Goal: Information Seeking & Learning: Understand process/instructions

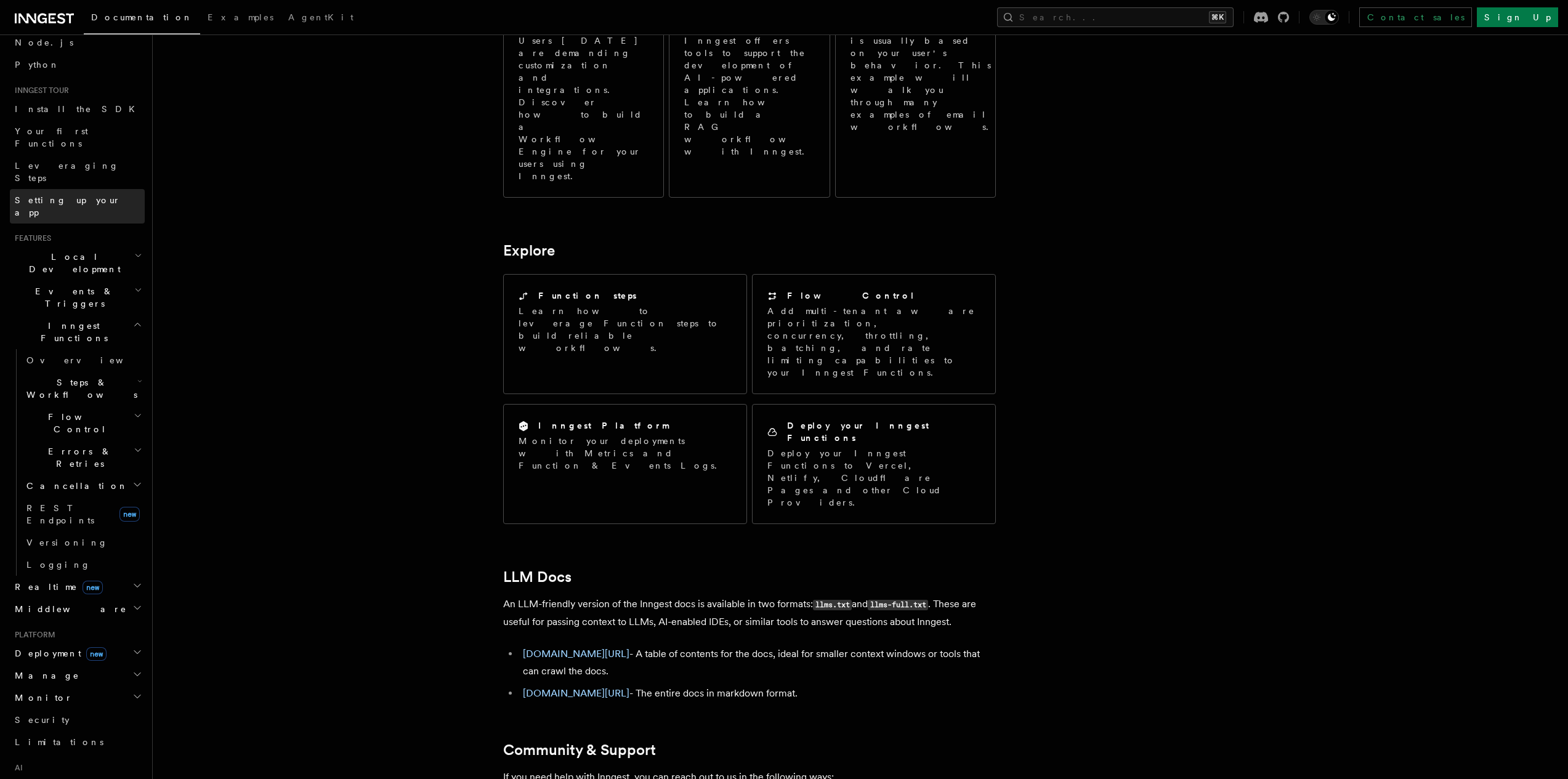
scroll to position [163, 0]
click at [135, 167] on icon "button" at bounding box center [138, 172] width 8 height 10
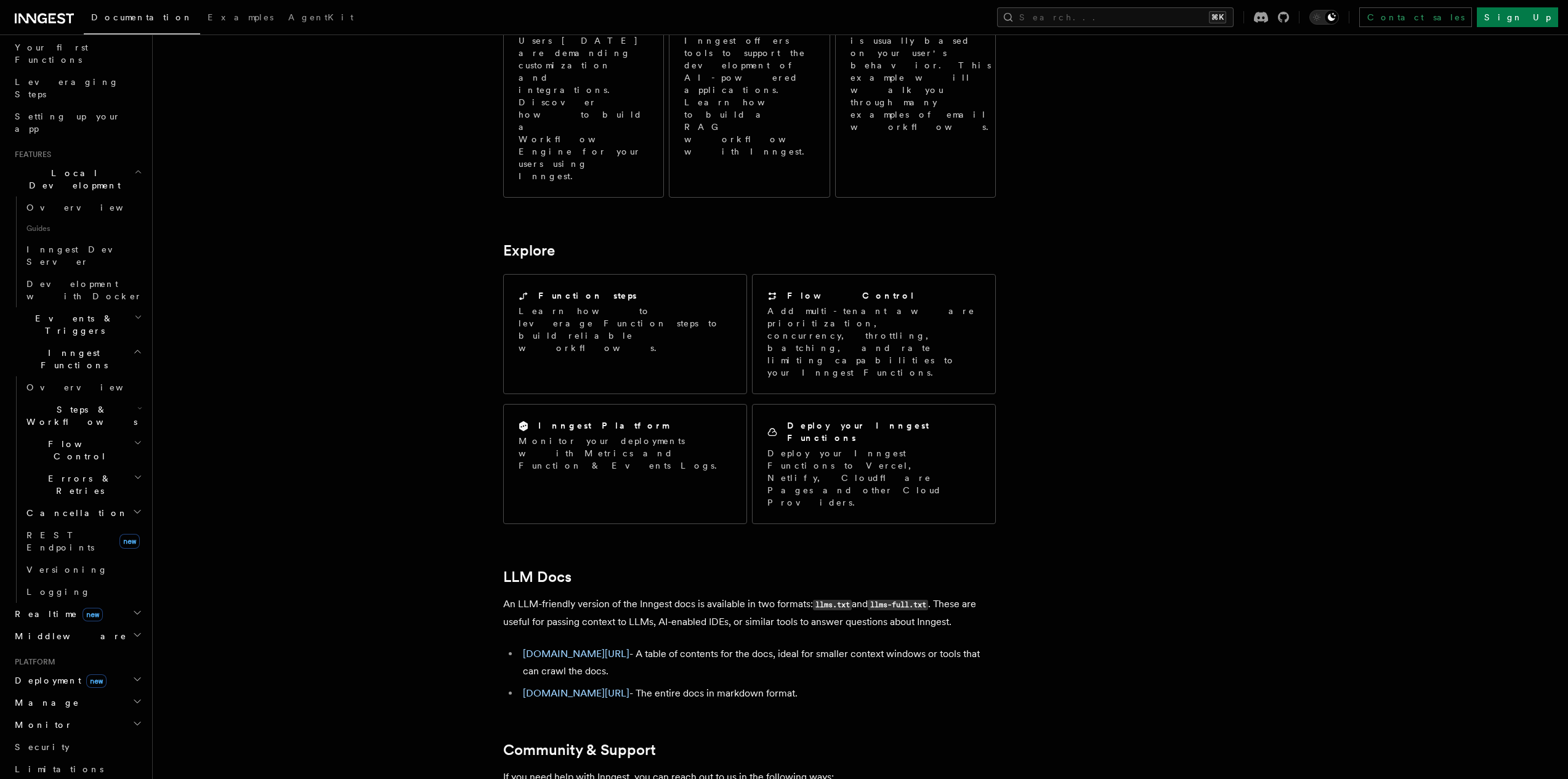
click at [135, 167] on icon "button" at bounding box center [138, 172] width 8 height 10
click at [133, 236] on icon "button" at bounding box center [137, 241] width 9 height 10
click at [132, 449] on icon "button" at bounding box center [137, 454] width 10 height 10
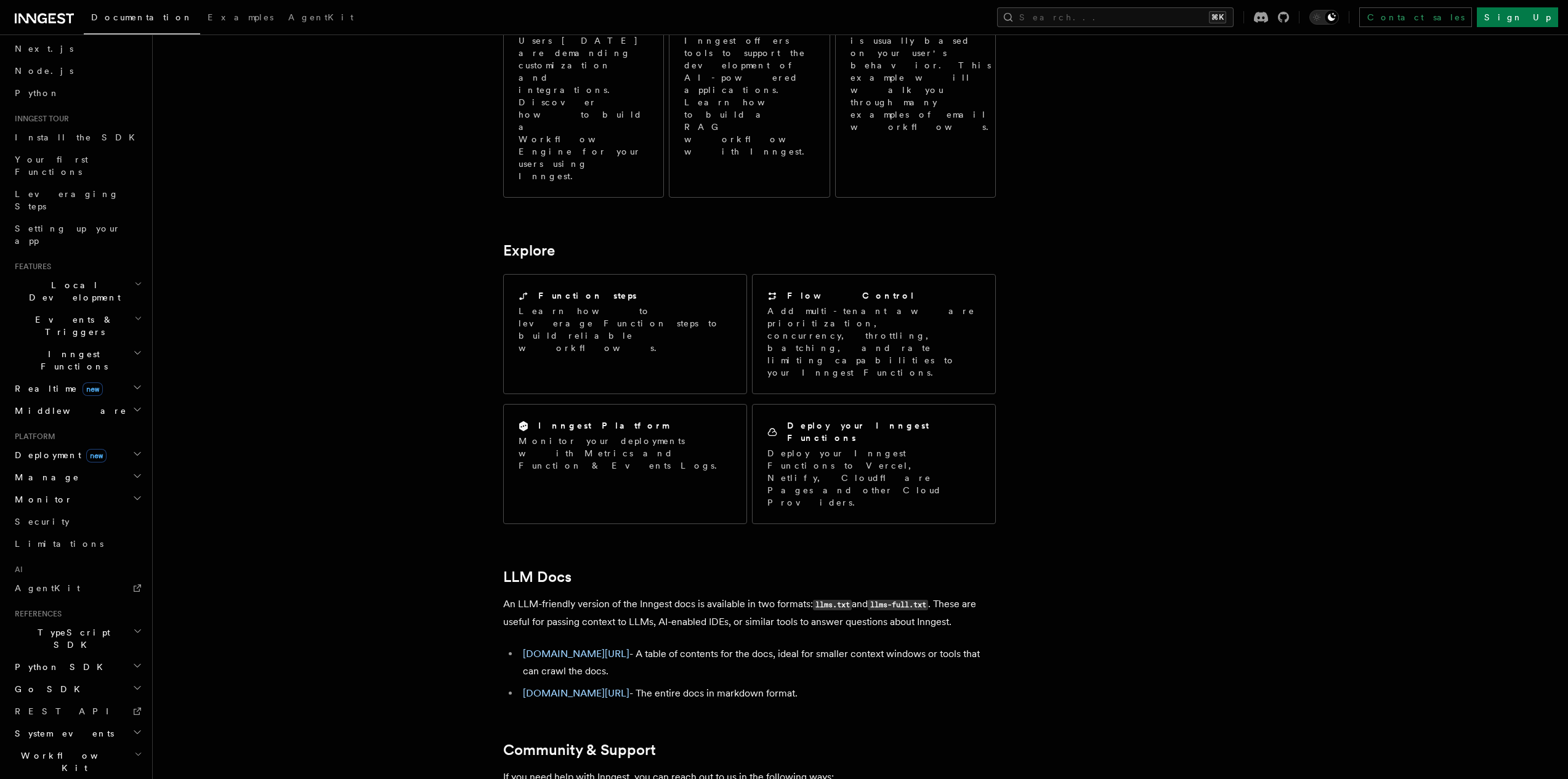
click at [132, 449] on icon "button" at bounding box center [137, 454] width 10 height 10
click at [42, 668] on link "Self hosting" at bounding box center [83, 679] width 123 height 22
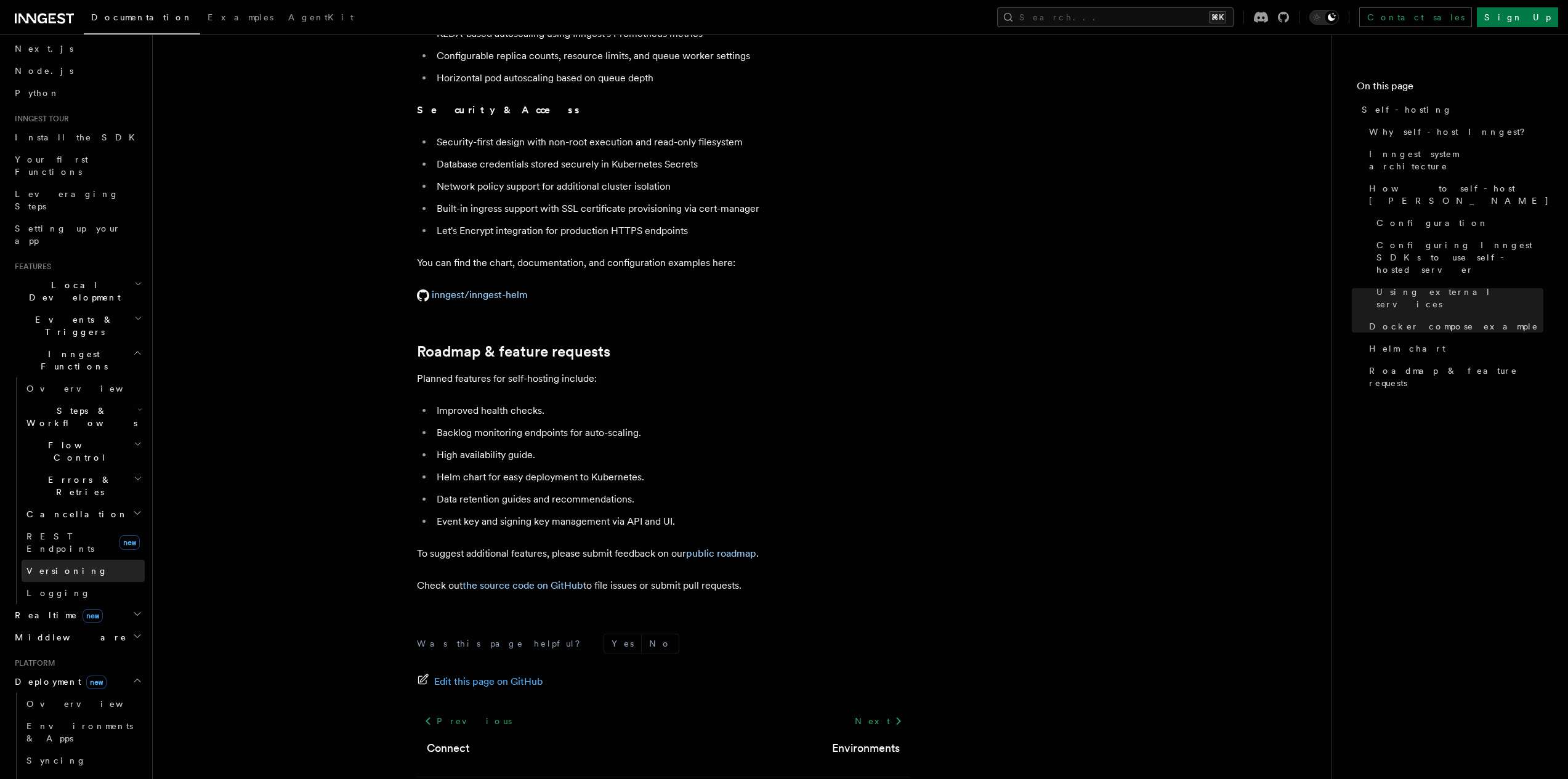
scroll to position [431, 0]
